Goal: Task Accomplishment & Management: Complete application form

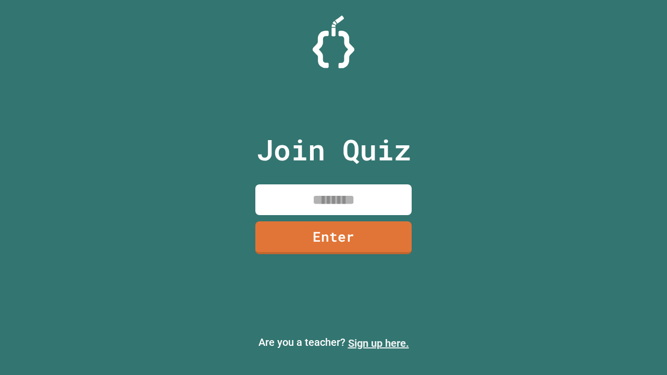
click at [379, 344] on link "Sign up here." at bounding box center [378, 343] width 61 height 13
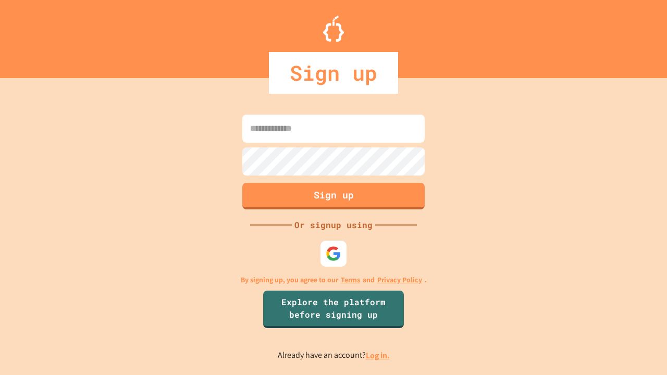
click at [379, 356] on link "Log in." at bounding box center [378, 355] width 24 height 11
